Goal: Task Accomplishment & Management: Use online tool/utility

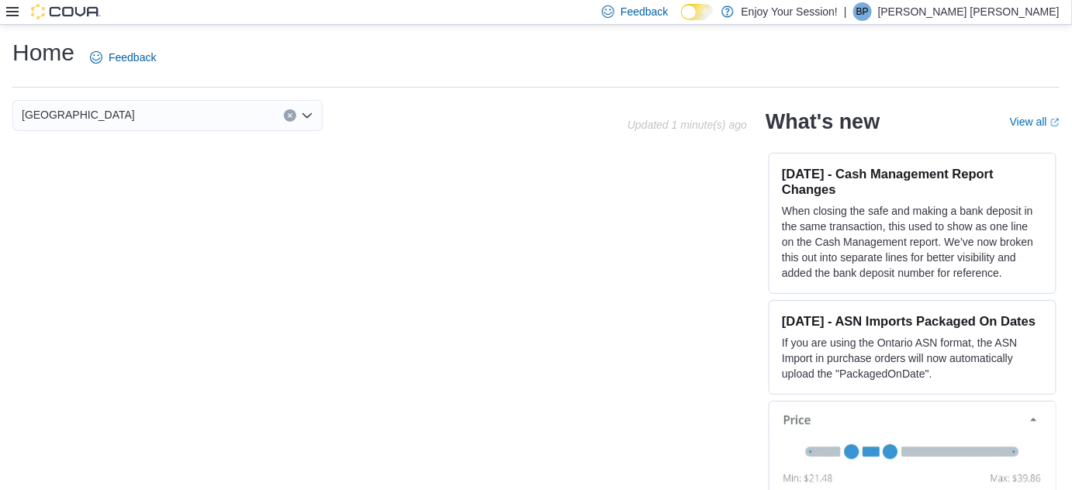
click at [7, 5] on div at bounding box center [53, 12] width 95 height 16
click at [12, 9] on icon at bounding box center [12, 11] width 12 height 12
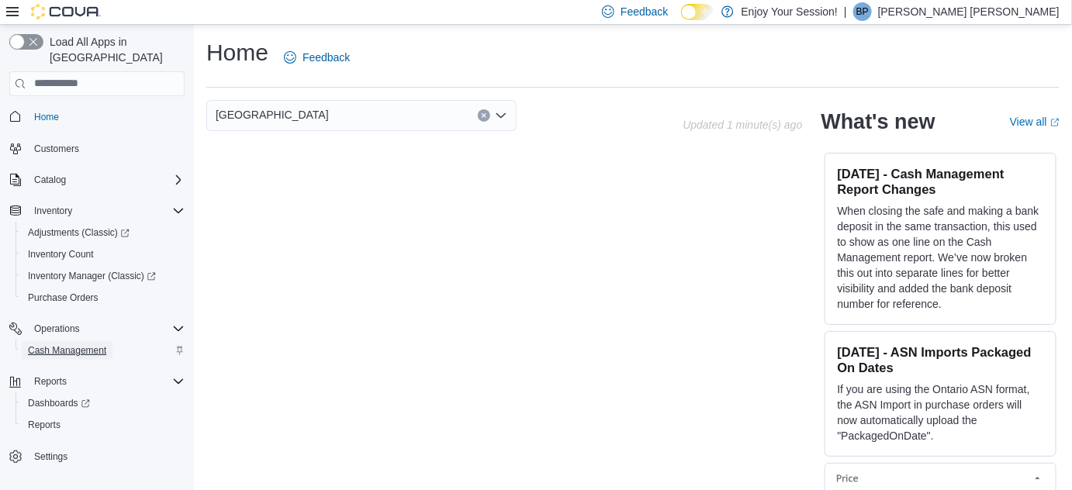
click at [93, 344] on span "Cash Management" at bounding box center [67, 350] width 78 height 12
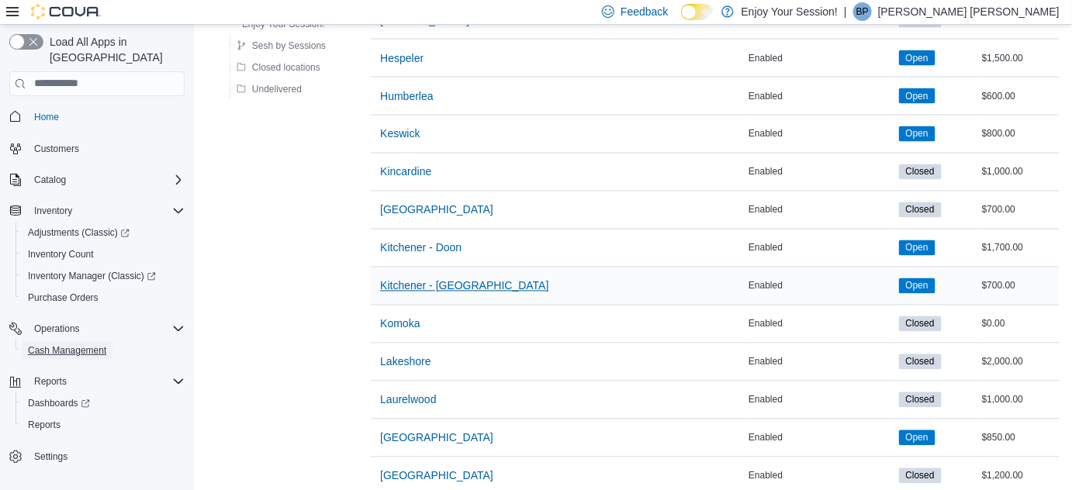
scroll to position [916, 0]
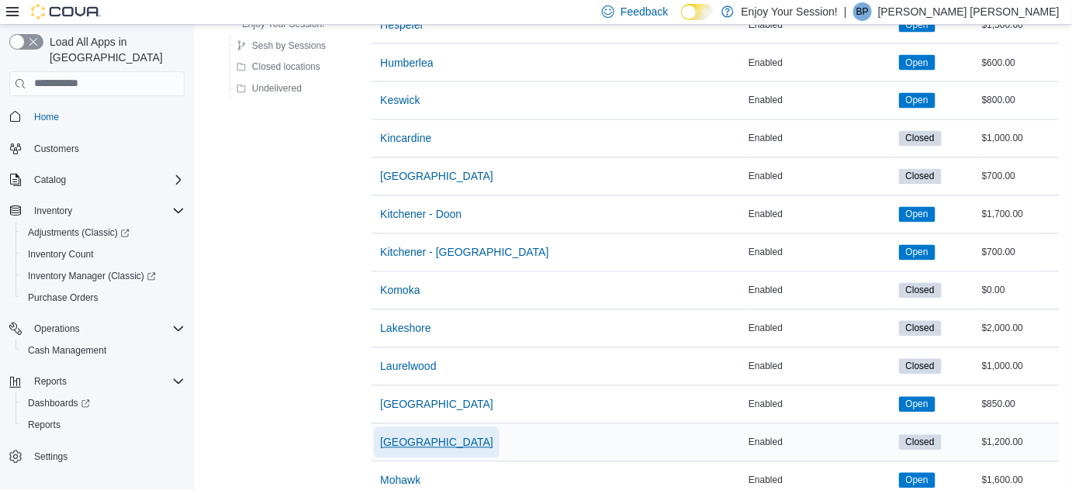
click at [416, 440] on span "[GEOGRAPHIC_DATA]" at bounding box center [436, 443] width 113 height 16
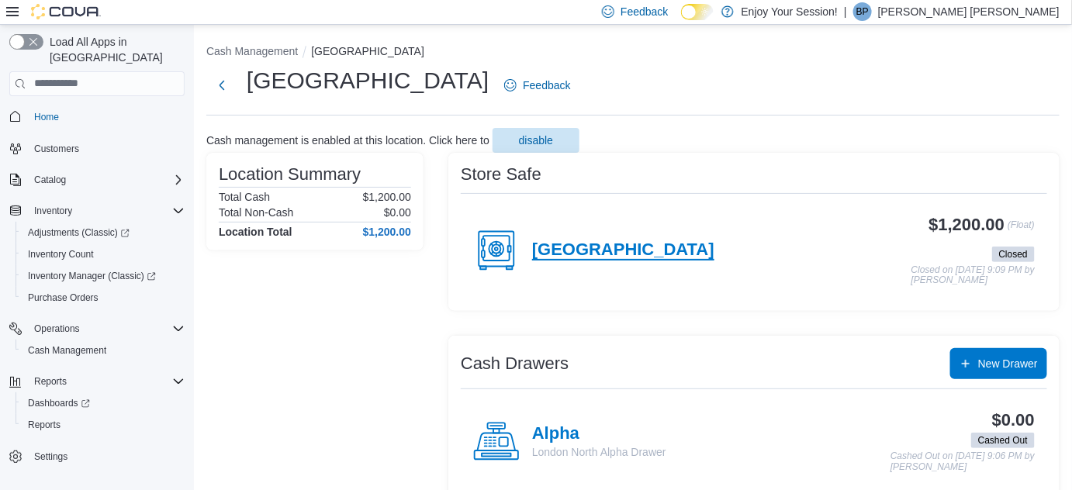
click at [603, 256] on h4 "[GEOGRAPHIC_DATA]" at bounding box center [623, 250] width 182 height 20
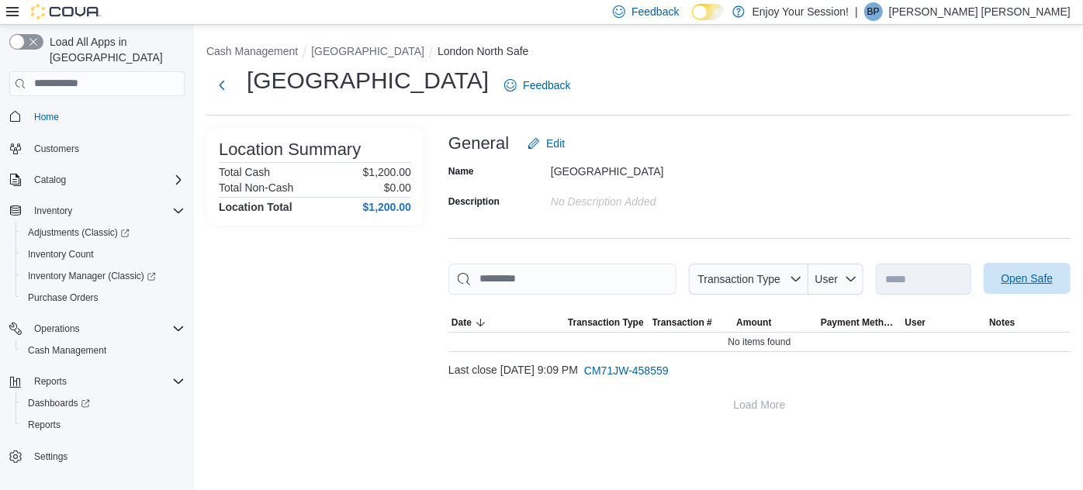
click at [1003, 286] on span "Open Safe" at bounding box center [1027, 278] width 68 height 31
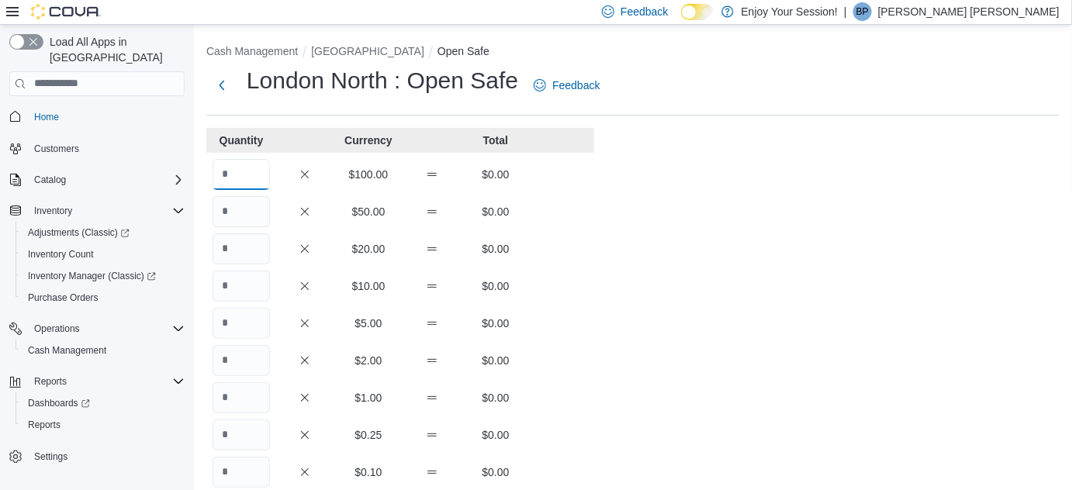
click at [264, 182] on input "Quantity" at bounding box center [240, 174] width 57 height 31
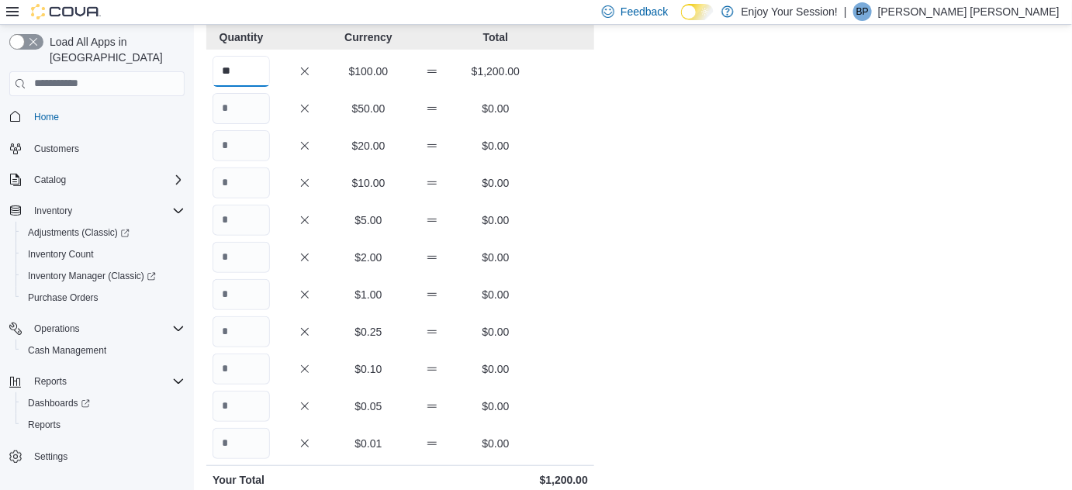
scroll to position [343, 0]
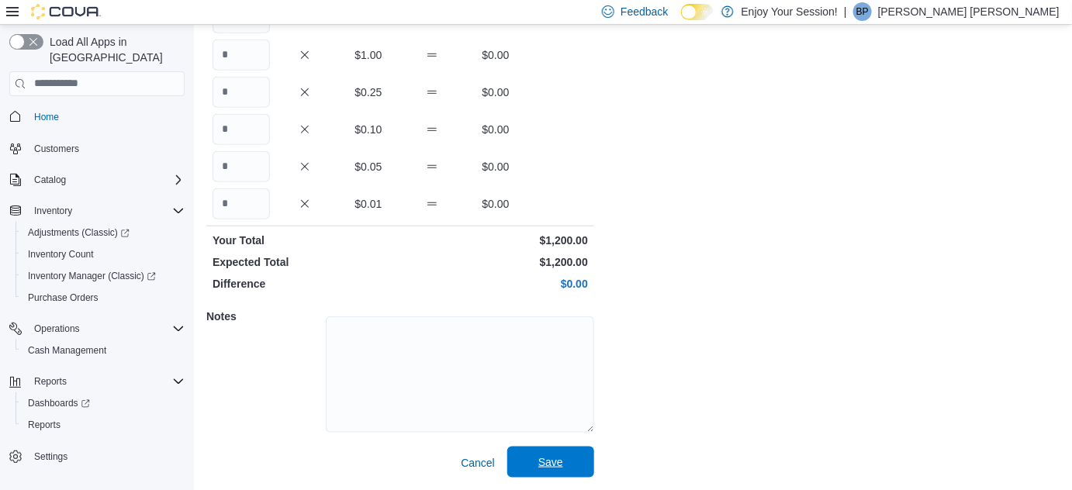
type input "**"
click at [535, 461] on span "Save" at bounding box center [550, 462] width 68 height 31
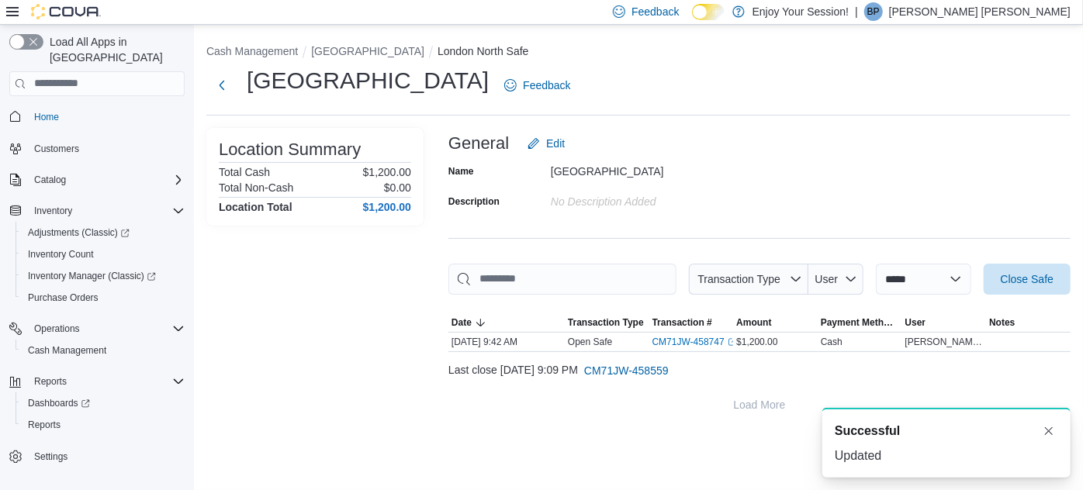
click at [361, 59] on ol "Cash Management [GEOGRAPHIC_DATA] [GEOGRAPHIC_DATA] North Safe" at bounding box center [638, 52] width 864 height 19
click at [361, 55] on button "[GEOGRAPHIC_DATA]" at bounding box center [367, 51] width 113 height 12
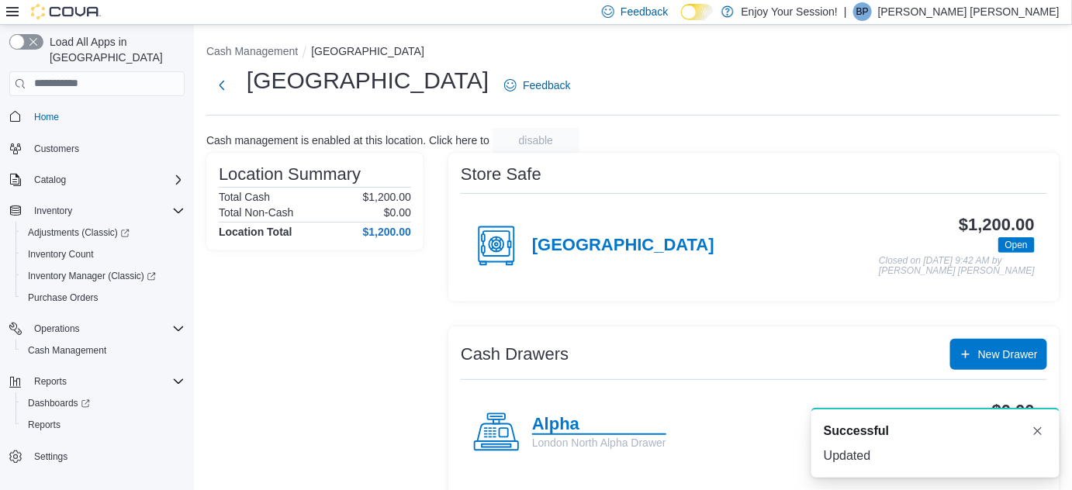
click at [540, 422] on h4 "Alpha" at bounding box center [599, 425] width 134 height 20
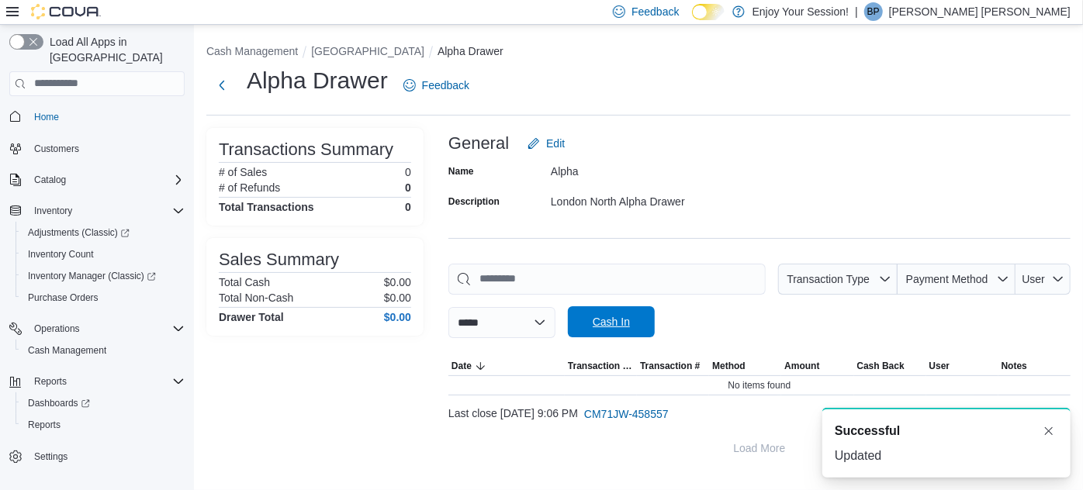
click at [645, 319] on span "Cash In" at bounding box center [611, 321] width 68 height 31
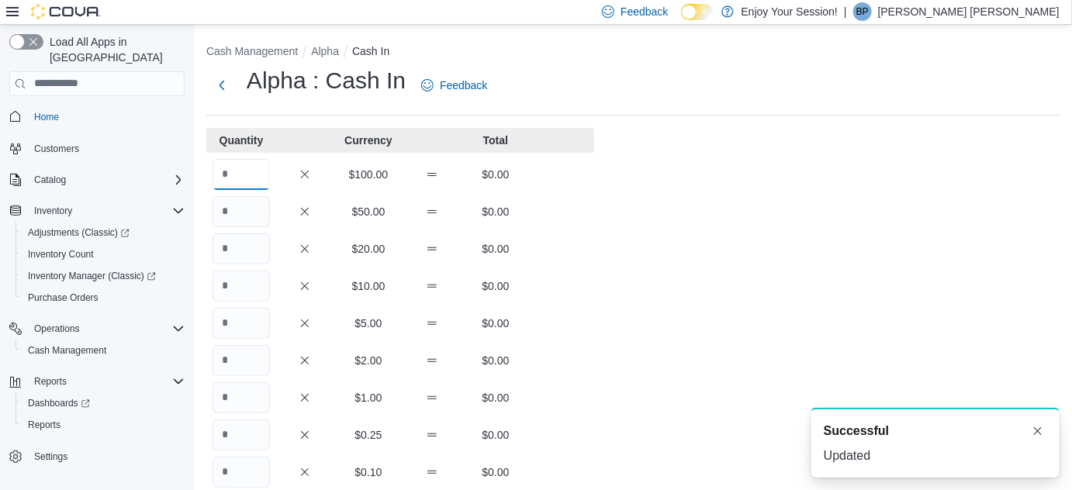
click at [248, 164] on input "Quantity" at bounding box center [240, 174] width 57 height 31
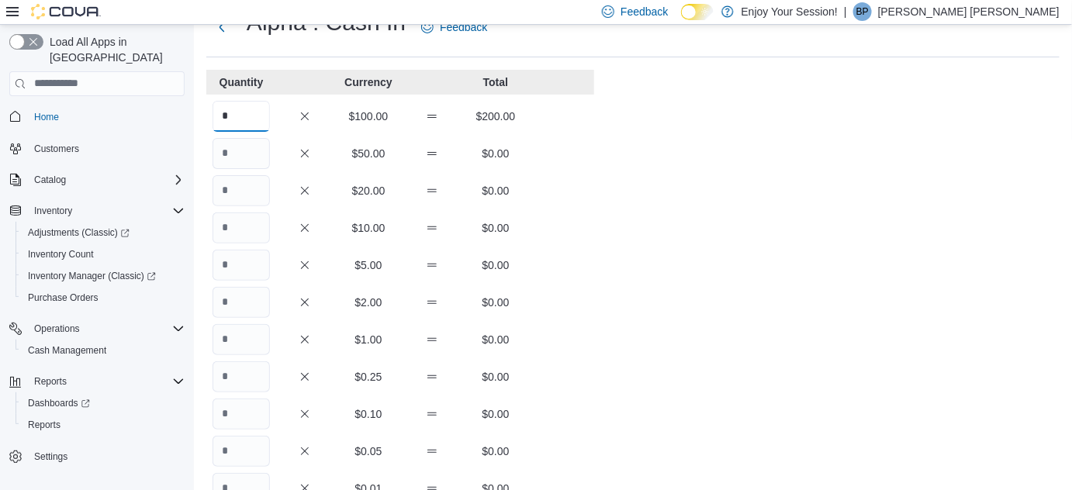
scroll to position [343, 0]
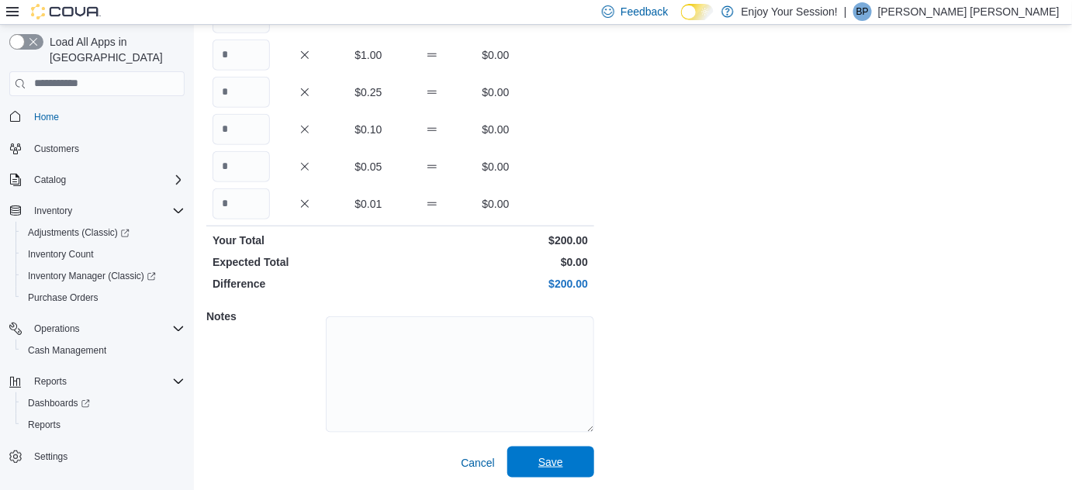
type input "*"
click at [572, 458] on span "Save" at bounding box center [550, 462] width 68 height 31
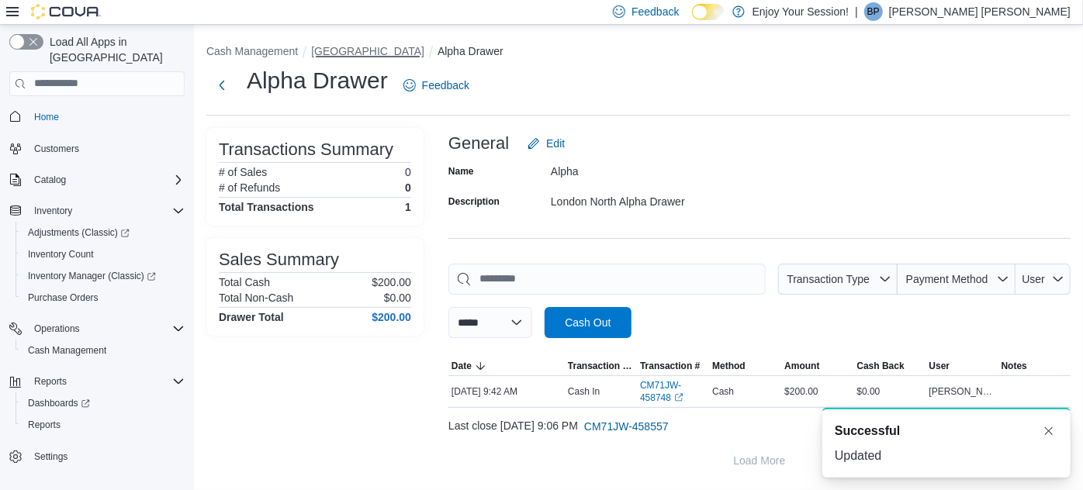
click at [350, 55] on button "[GEOGRAPHIC_DATA]" at bounding box center [367, 51] width 113 height 12
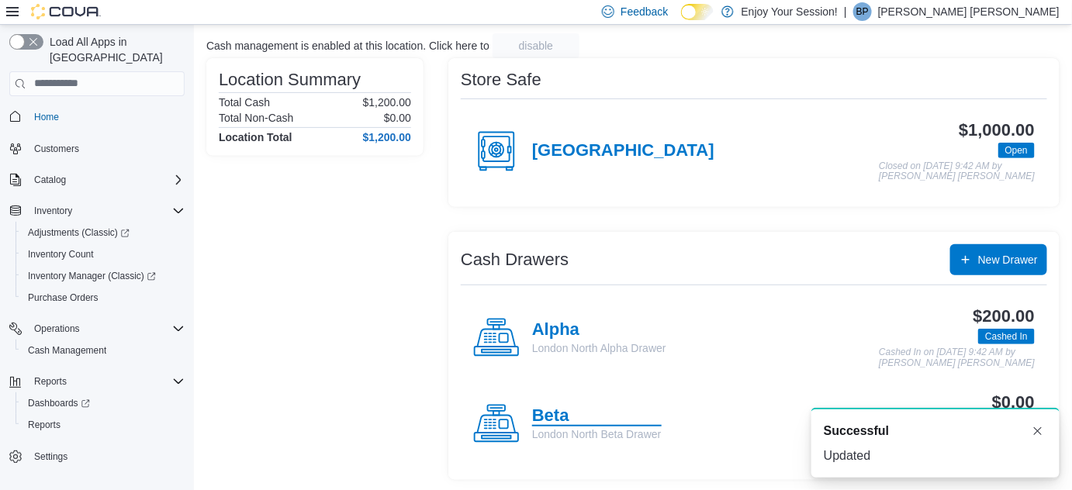
click at [562, 421] on h4 "Beta" at bounding box center [596, 416] width 129 height 20
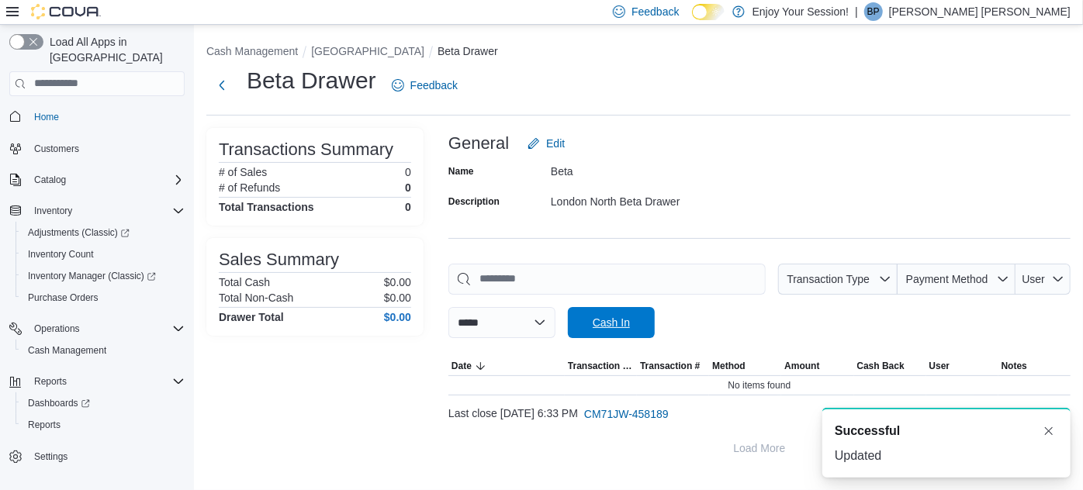
drag, startPoint x: 645, startPoint y: 338, endPoint x: 651, endPoint y: 312, distance: 26.3
click at [645, 337] on span "Cash In" at bounding box center [611, 322] width 68 height 31
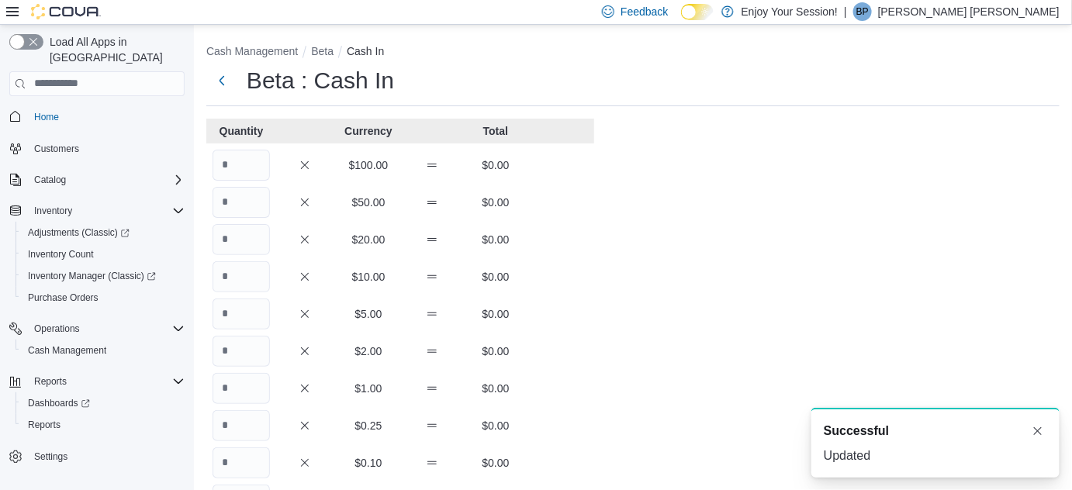
click at [653, 311] on div "Cash Management Beta Cash In Beta : Cash In Quantity Currency Total $100.00 $0.…" at bounding box center [633, 424] width 878 height 799
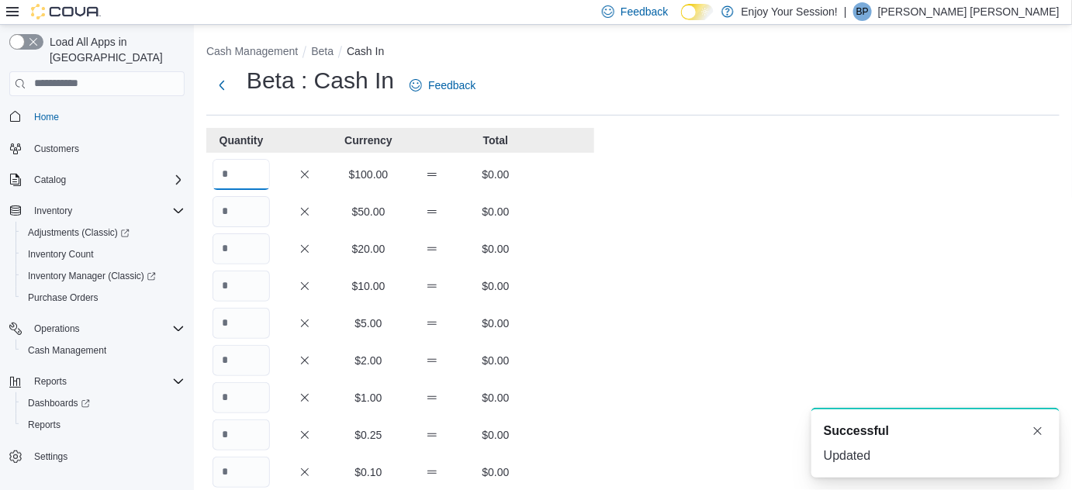
click at [252, 168] on input "Quantity" at bounding box center [240, 174] width 57 height 31
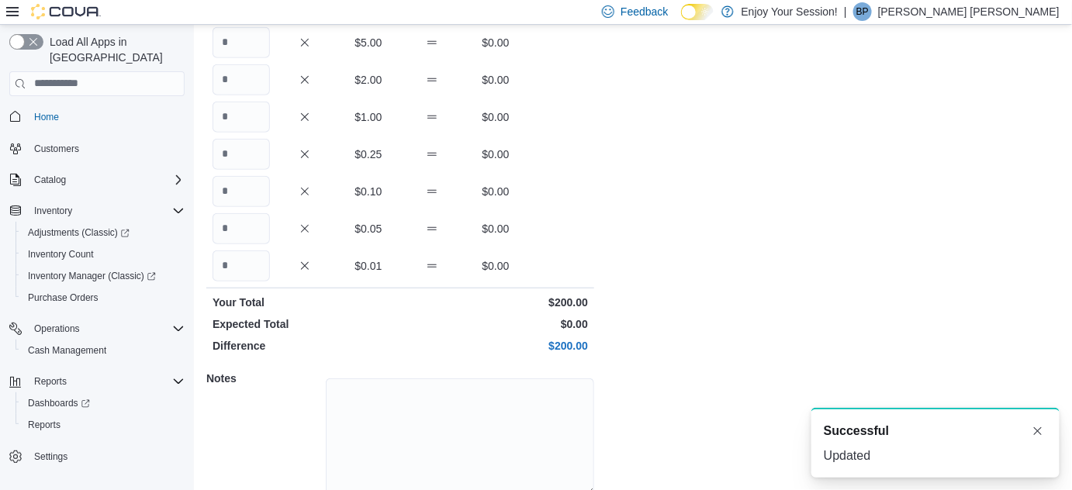
scroll to position [343, 0]
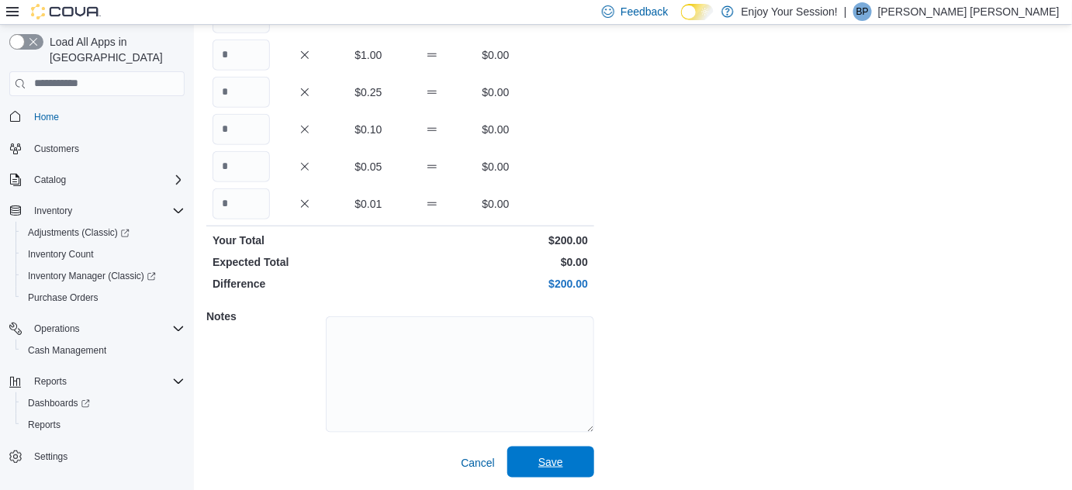
type input "*"
click at [541, 467] on span "Save" at bounding box center [550, 462] width 25 height 16
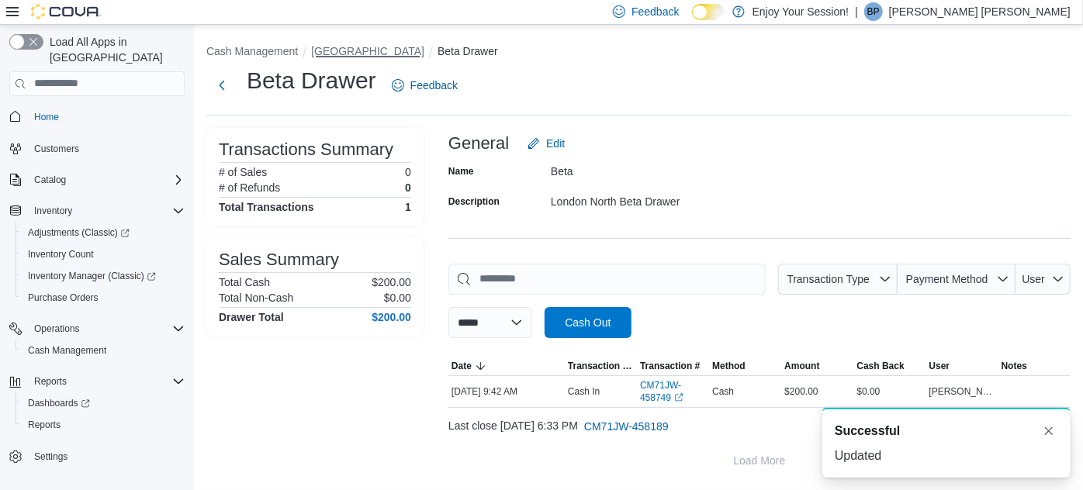
click at [354, 47] on button "[GEOGRAPHIC_DATA]" at bounding box center [367, 51] width 113 height 12
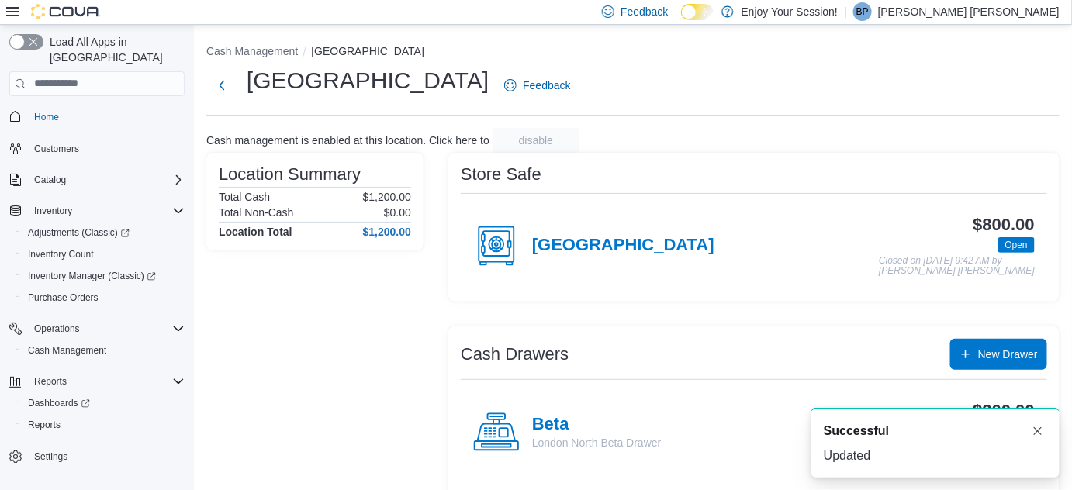
click at [354, 47] on div "Cash Management [GEOGRAPHIC_DATA] [GEOGRAPHIC_DATA] Feedback Cash management is…" at bounding box center [633, 306] width 878 height 562
